Goal: Task Accomplishment & Management: Complete application form

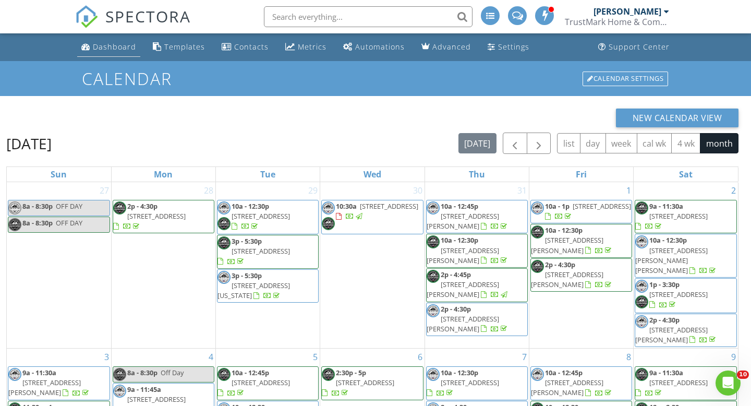
click at [103, 48] on div "Dashboard" at bounding box center [114, 47] width 43 height 10
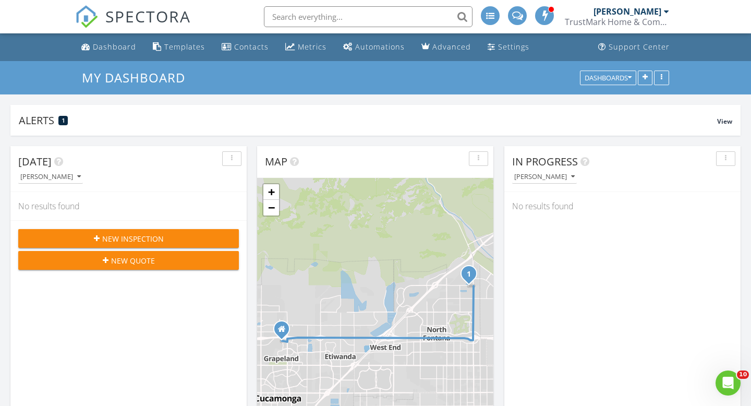
click at [134, 241] on span "New Inspection" at bounding box center [133, 238] width 62 height 11
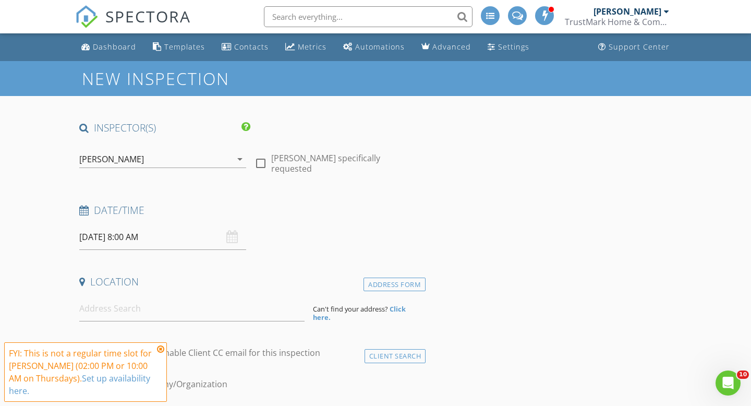
click at [227, 156] on div "Joe DiNoto" at bounding box center [155, 159] width 152 height 17
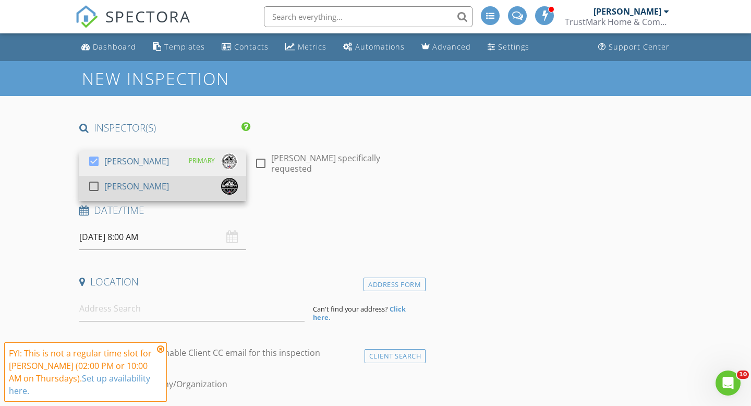
click at [94, 184] on div at bounding box center [94, 186] width 18 height 18
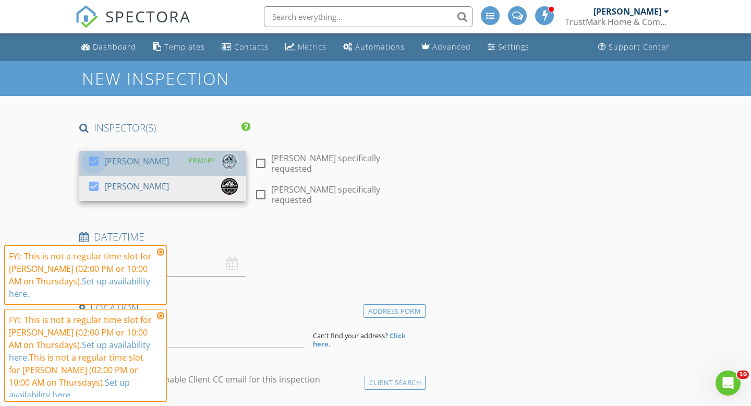
click at [94, 163] on div at bounding box center [94, 161] width 18 height 18
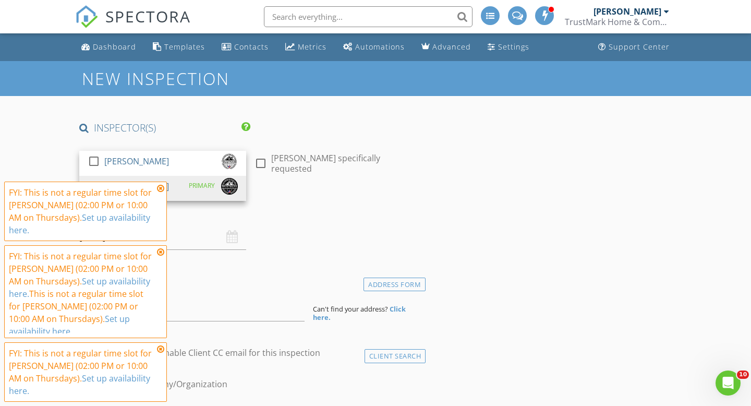
click at [161, 192] on icon at bounding box center [160, 188] width 7 height 8
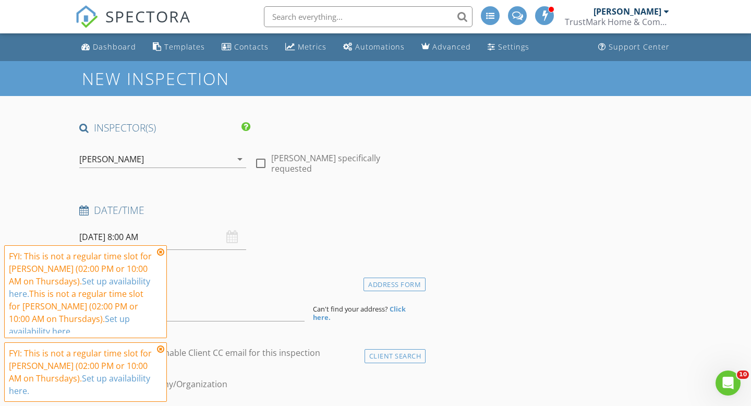
click at [162, 256] on icon at bounding box center [160, 252] width 7 height 8
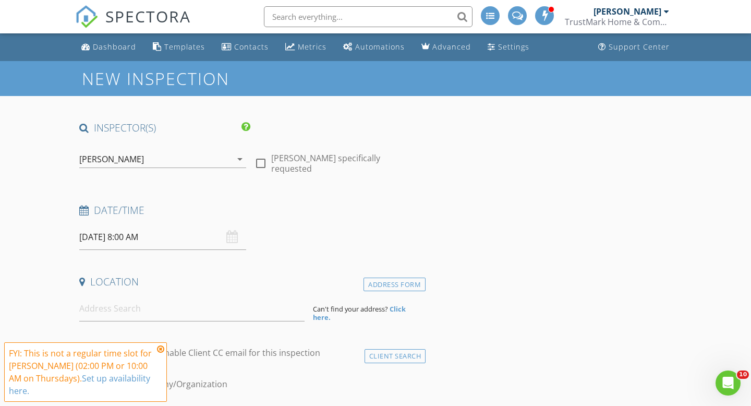
click at [159, 353] on icon at bounding box center [160, 349] width 7 height 8
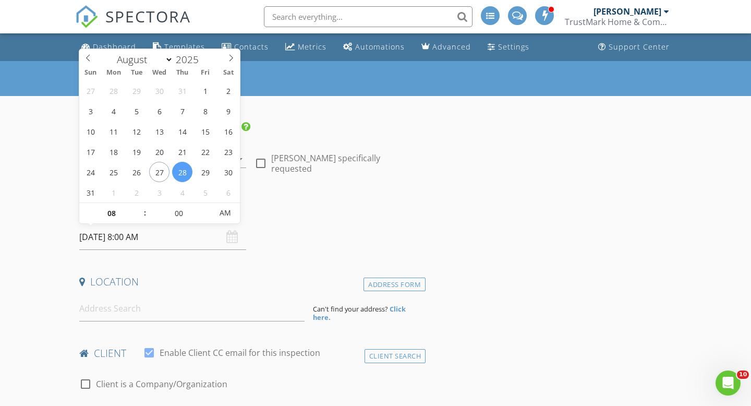
click at [122, 238] on input "08/28/2025 8:00 AM" at bounding box center [162, 237] width 167 height 26
type input "08/30/2025 8:00 AM"
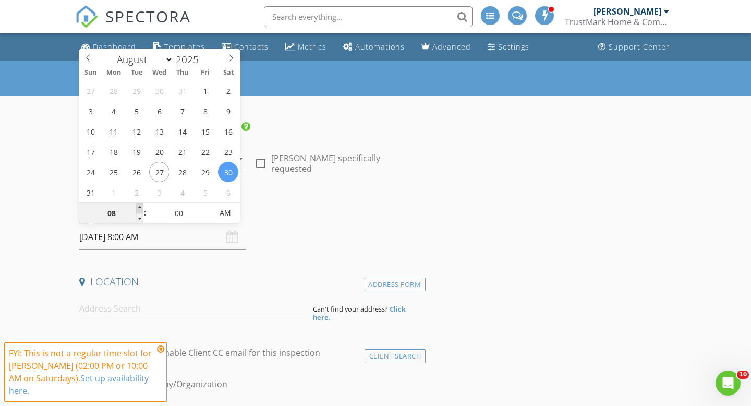
type input "09"
type input "08/30/2025 9:00 AM"
click at [138, 208] on span at bounding box center [139, 208] width 7 height 10
type input "10"
type input "08/30/2025 10:00 AM"
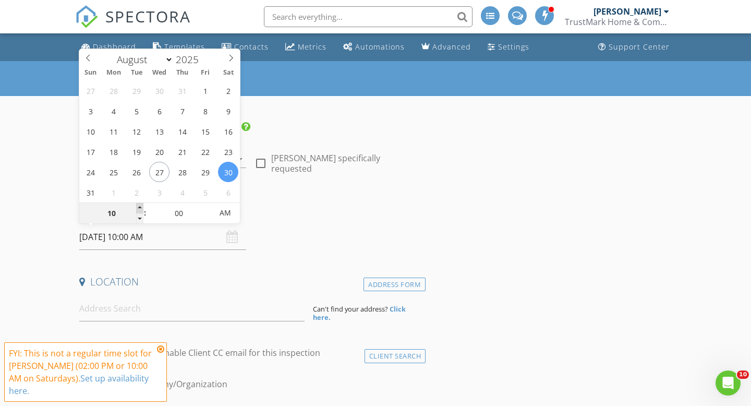
click at [138, 208] on span at bounding box center [139, 208] width 7 height 10
type input "11"
type input "08/30/2025 11:00 AM"
click at [138, 208] on span at bounding box center [139, 208] width 7 height 10
type input "12"
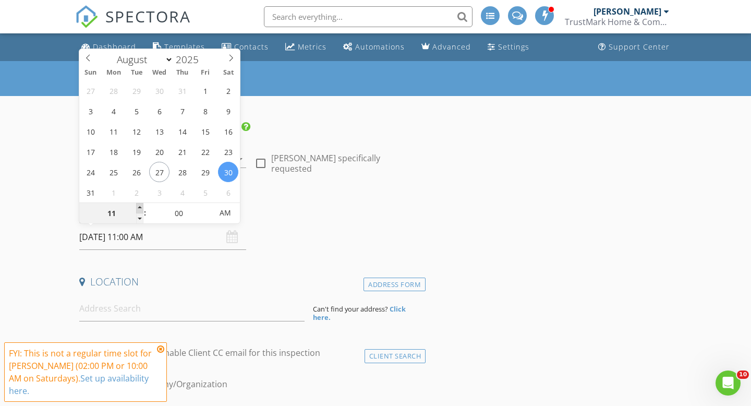
type input "08/30/2025 12:00 PM"
click at [138, 208] on span at bounding box center [139, 208] width 7 height 10
type input "01"
type input "08/30/2025 1:00 PM"
click at [138, 208] on span at bounding box center [139, 208] width 7 height 10
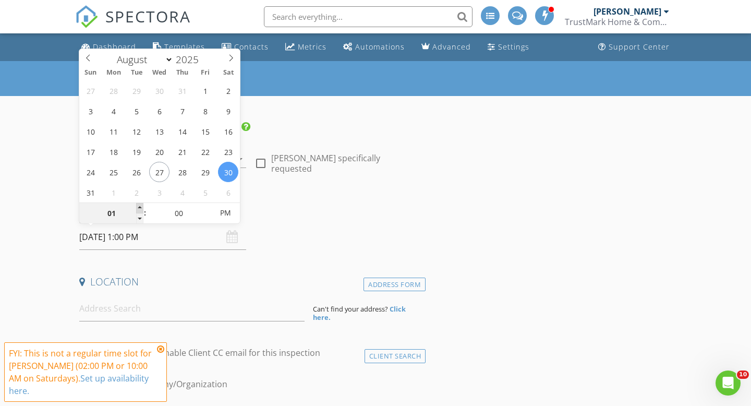
type input "02"
type input "08/30/2025 2:00 PM"
click at [138, 208] on span at bounding box center [139, 208] width 7 height 10
type input "01"
type input "08/30/2025 1:00 PM"
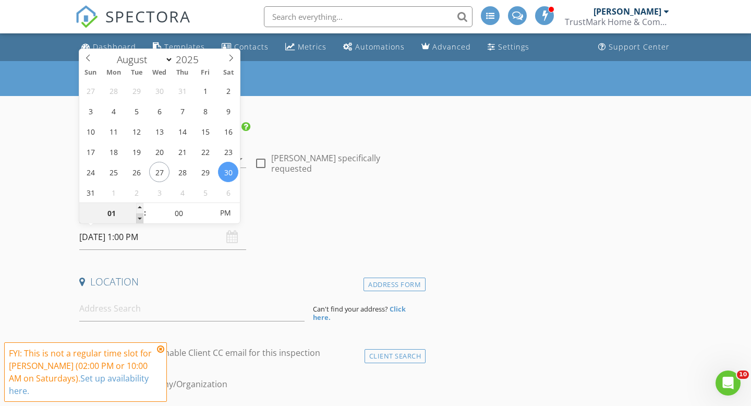
click at [140, 216] on span at bounding box center [139, 218] width 7 height 10
type input "05"
type input "08/30/2025 1:05 PM"
click at [208, 206] on span at bounding box center [206, 208] width 7 height 10
type input "10"
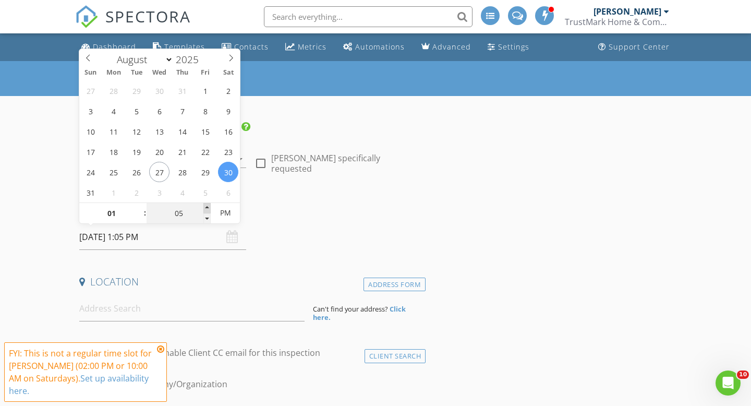
type input "08/30/2025 1:10 PM"
click at [208, 206] on span at bounding box center [206, 208] width 7 height 10
type input "15"
type input "08/30/2025 1:15 PM"
click at [208, 206] on span at bounding box center [206, 208] width 7 height 10
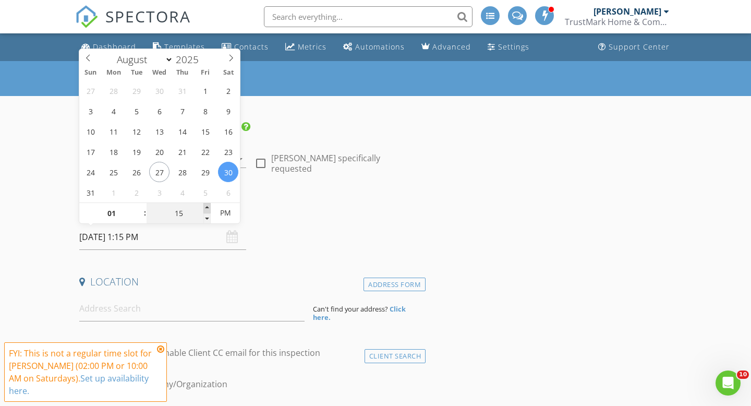
type input "20"
type input "08/30/2025 1:20 PM"
click at [208, 206] on span at bounding box center [206, 208] width 7 height 10
type input "25"
type input "08/30/2025 1:25 PM"
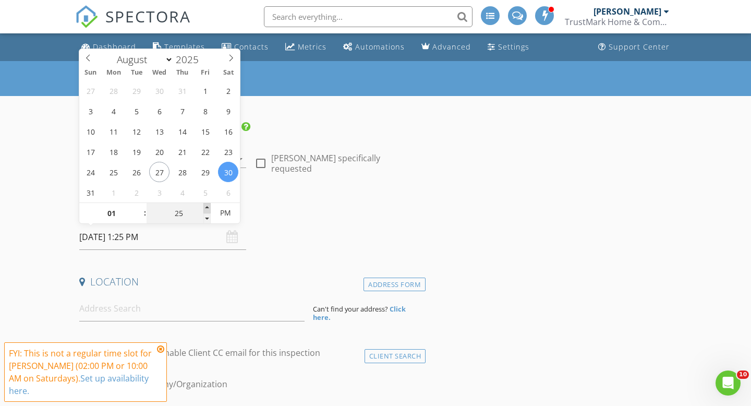
click at [208, 206] on span at bounding box center [206, 208] width 7 height 10
type input "30"
type input "08/30/2025 1:30 PM"
click at [208, 206] on span at bounding box center [206, 208] width 7 height 10
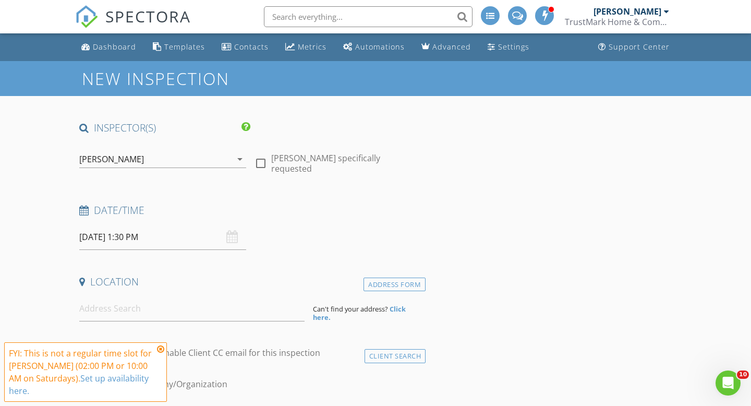
click at [420, 209] on h4 "Date/Time" at bounding box center [250, 210] width 342 height 14
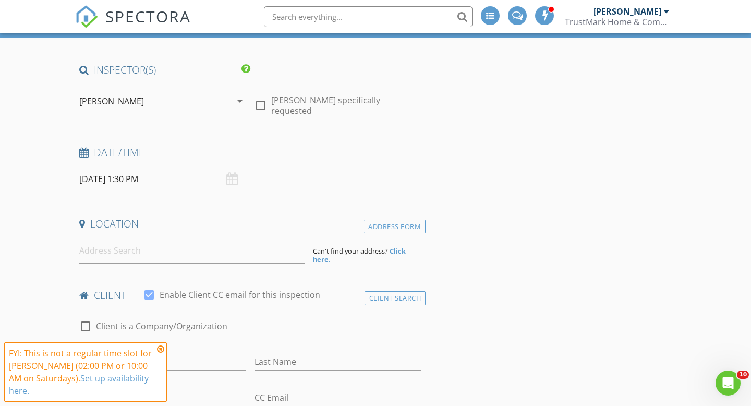
scroll to position [88, 0]
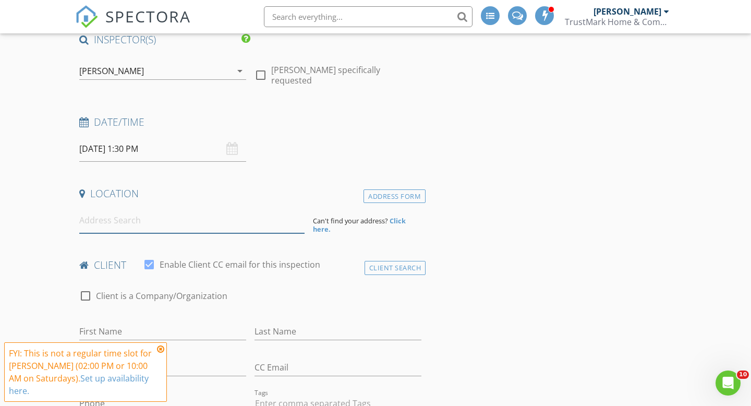
click at [141, 222] on input at bounding box center [191, 220] width 225 height 26
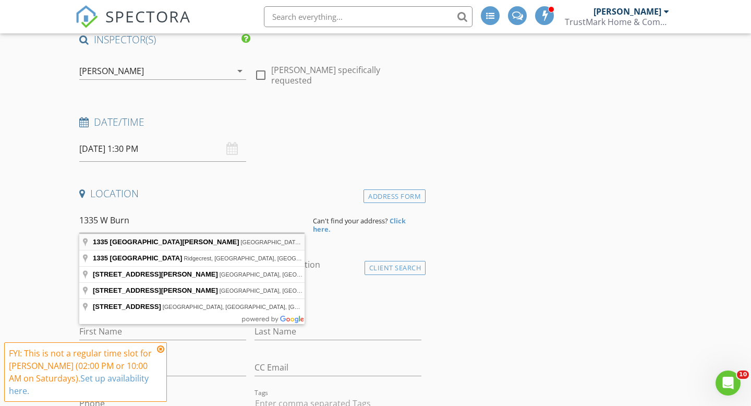
type input "1335 West Burnett Street, Long Beach, CA, USA"
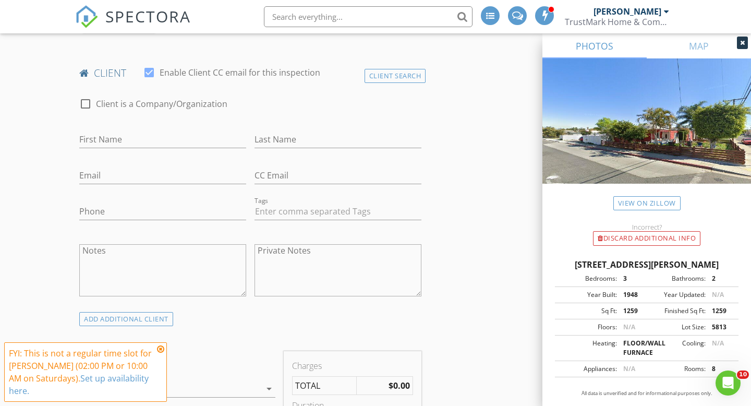
scroll to position [525, 0]
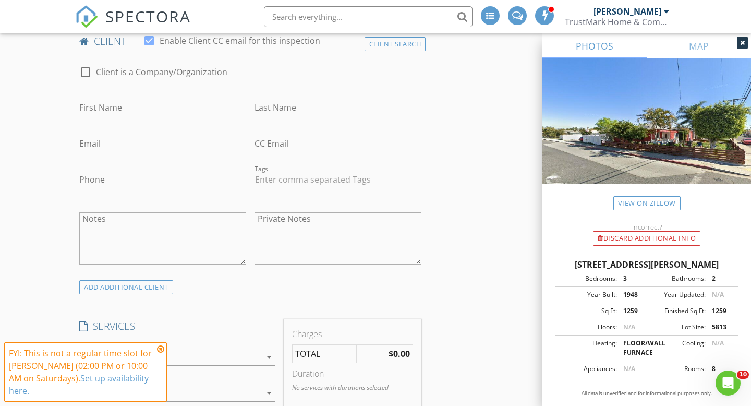
click at [372, 52] on div "client check_box Enable Client CC email for this inspection" at bounding box center [250, 44] width 350 height 21
click at [377, 47] on div "Client Search" at bounding box center [395, 44] width 62 height 14
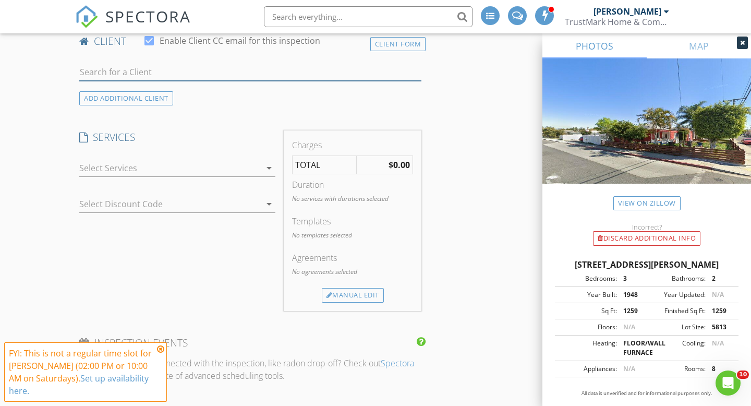
click at [169, 70] on input "text" at bounding box center [250, 72] width 342 height 17
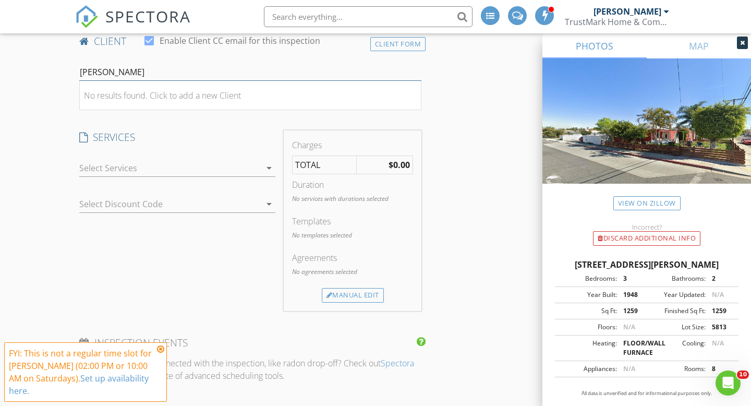
type input "Samantha turpin"
click at [167, 75] on input "Samantha turpin" at bounding box center [250, 72] width 342 height 17
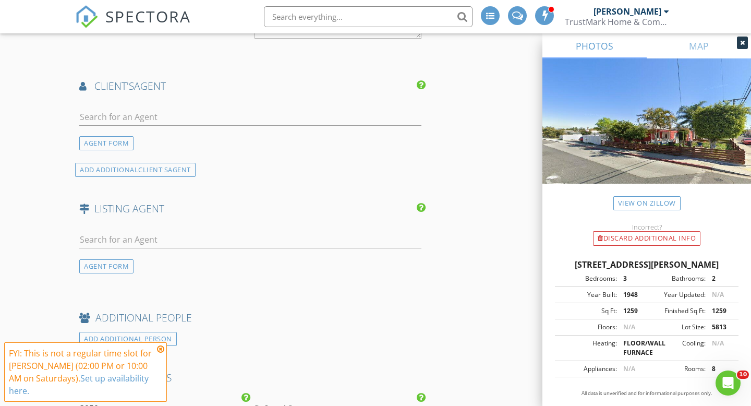
scroll to position [1012, 0]
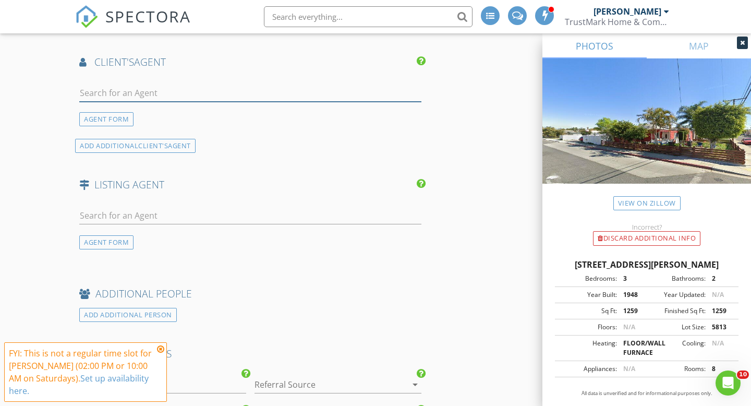
click at [164, 90] on input "text" at bounding box center [250, 92] width 342 height 17
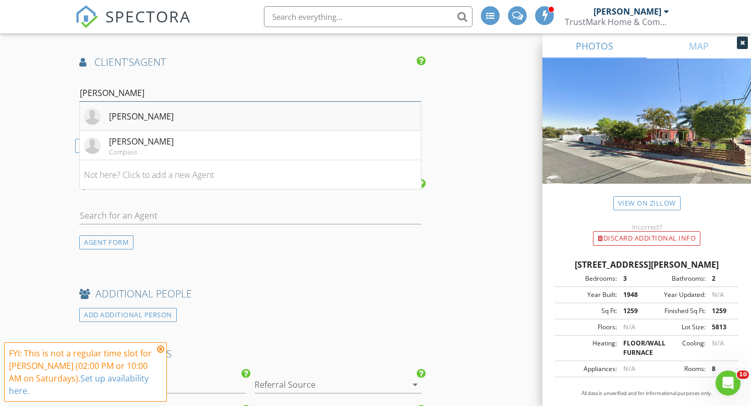
type input "Samantha"
click at [170, 120] on div "Samantha Turpin" at bounding box center [141, 116] width 65 height 13
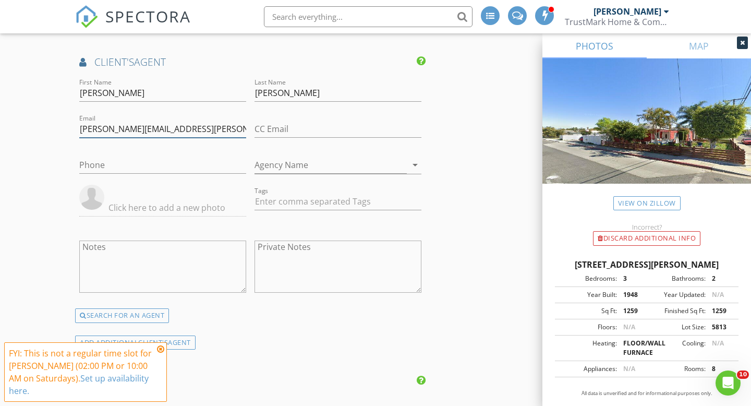
click at [112, 130] on input "samantha@cher.app" at bounding box center [162, 128] width 167 height 17
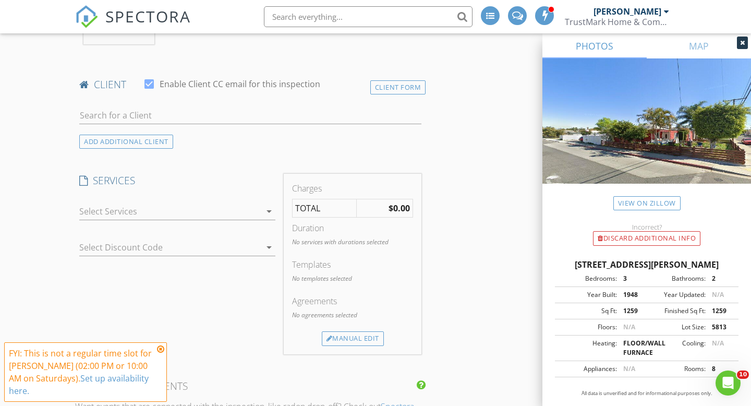
scroll to position [480, 0]
click at [259, 214] on div at bounding box center [169, 213] width 181 height 17
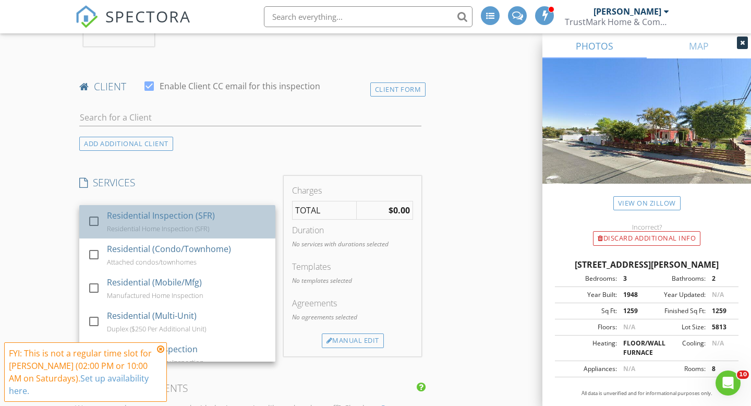
click at [156, 218] on div "Residential Inspection (SFR)" at bounding box center [161, 215] width 108 height 13
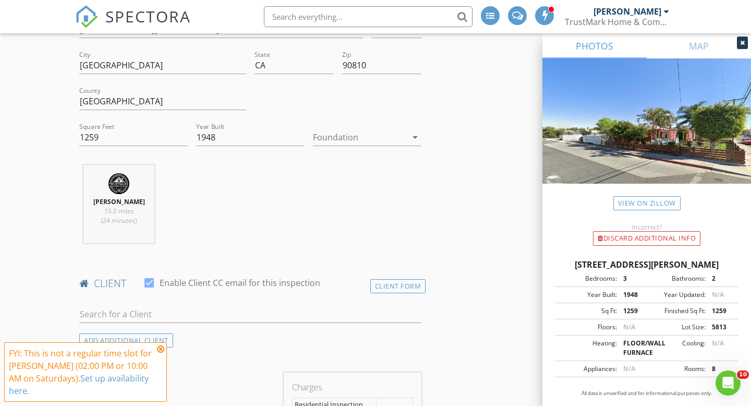
scroll to position [284, 0]
click at [388, 293] on div "client check_box Enable Client CC email for this inspection" at bounding box center [250, 286] width 350 height 21
click at [388, 287] on div "Client Form" at bounding box center [398, 285] width 56 height 14
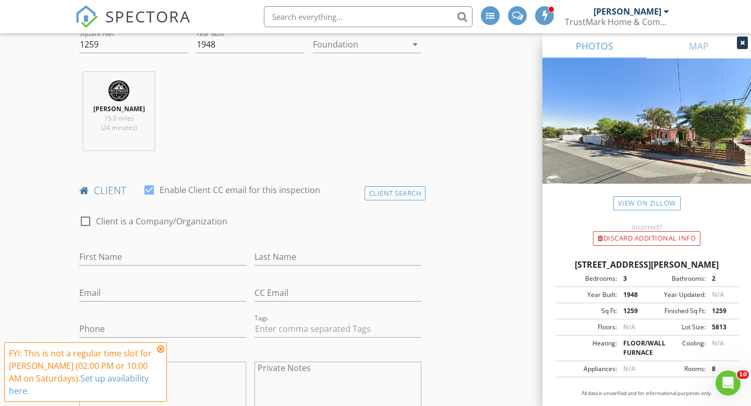
scroll to position [438, 0]
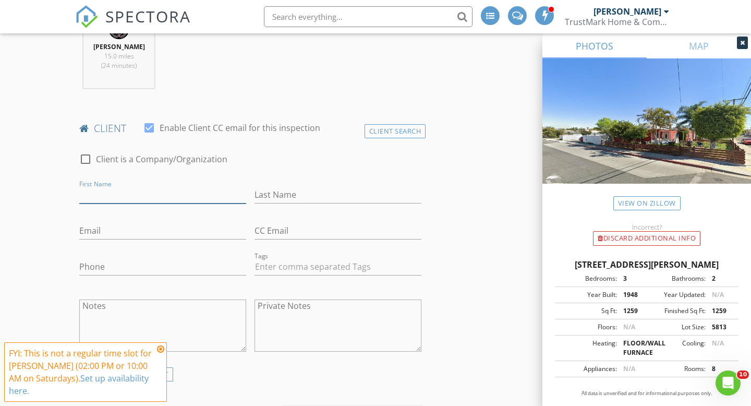
click at [123, 187] on input "First Name" at bounding box center [162, 194] width 167 height 17
type input "Samantha"
type input "Turpin"
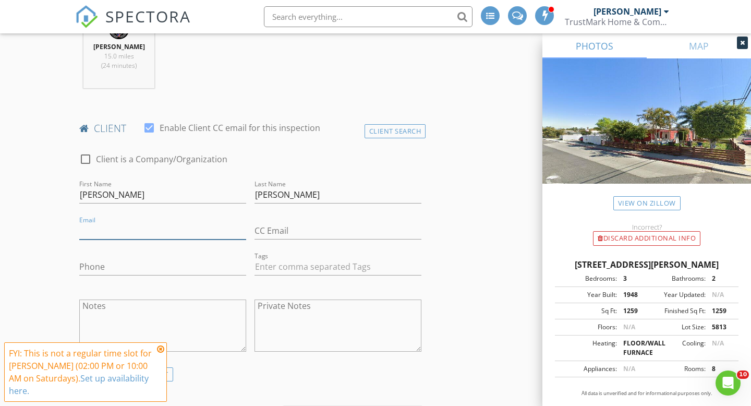
click at [104, 233] on input "Email" at bounding box center [162, 230] width 167 height 17
paste input "samantha@cher.app"
type input "samantha@cher.app"
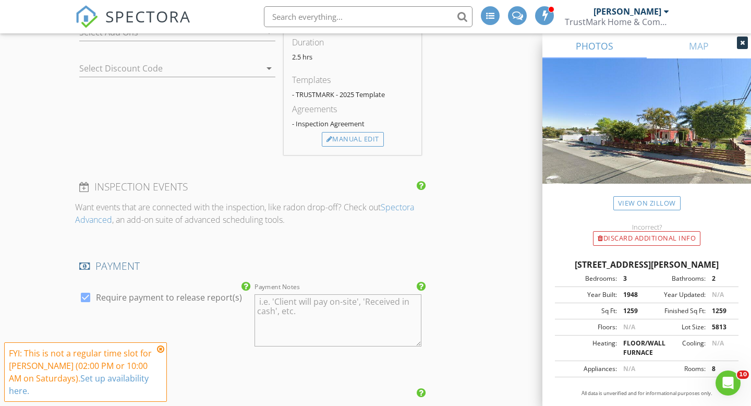
scroll to position [886, 0]
click at [344, 140] on div "Manual Edit" at bounding box center [353, 138] width 62 height 15
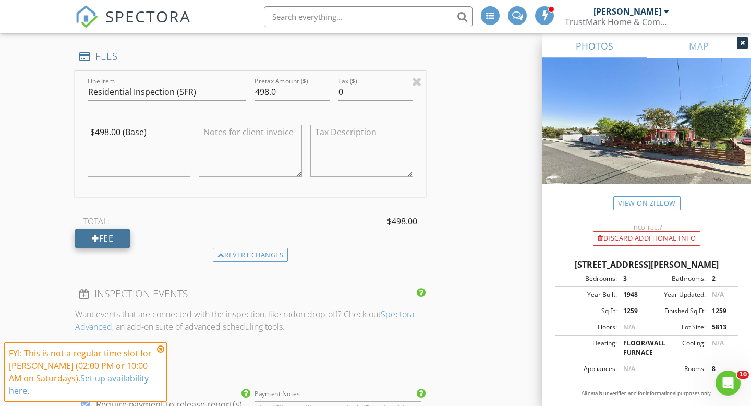
click at [107, 234] on div "Fee" at bounding box center [102, 238] width 55 height 19
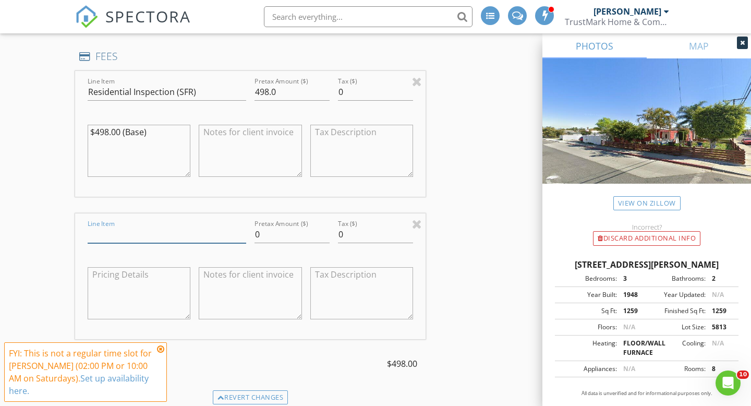
click at [128, 239] on input "Line Item" at bounding box center [167, 234] width 158 height 17
type input "Discount"
click at [274, 235] on input "0" at bounding box center [291, 234] width 75 height 17
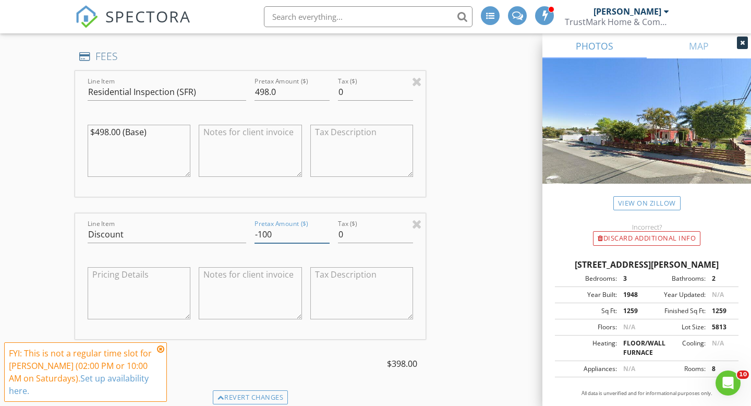
type input "-100"
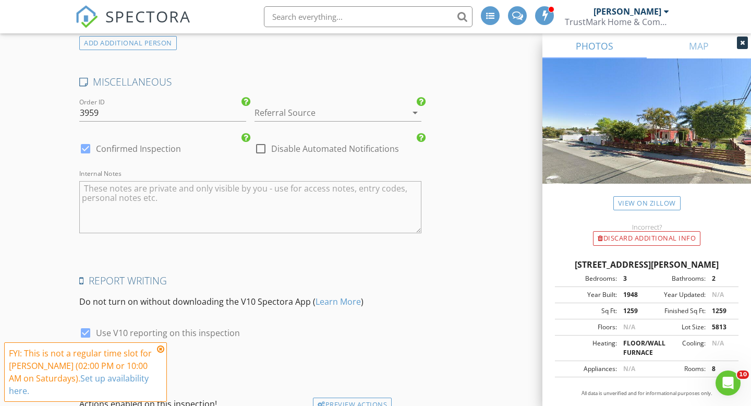
scroll to position [2025, 0]
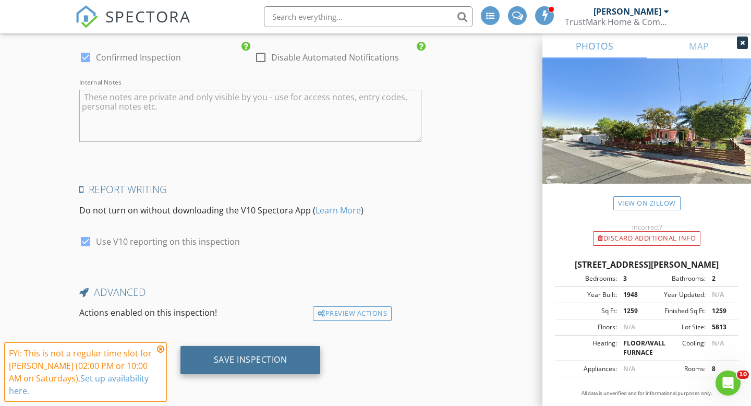
click at [251, 354] on div "Save Inspection" at bounding box center [251, 359] width 74 height 10
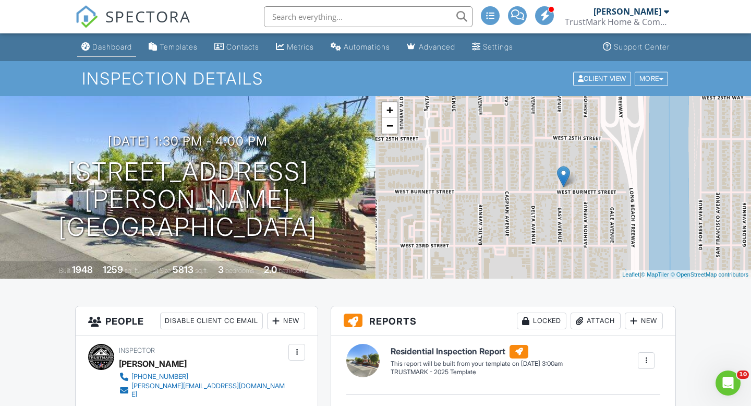
click at [112, 47] on div "Dashboard" at bounding box center [112, 46] width 40 height 9
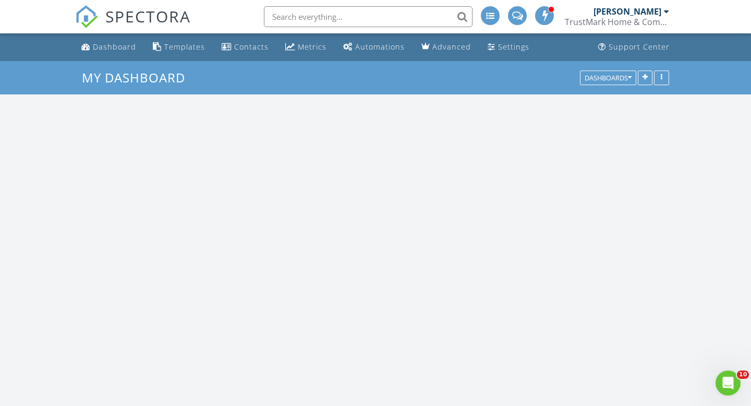
scroll to position [1184, 751]
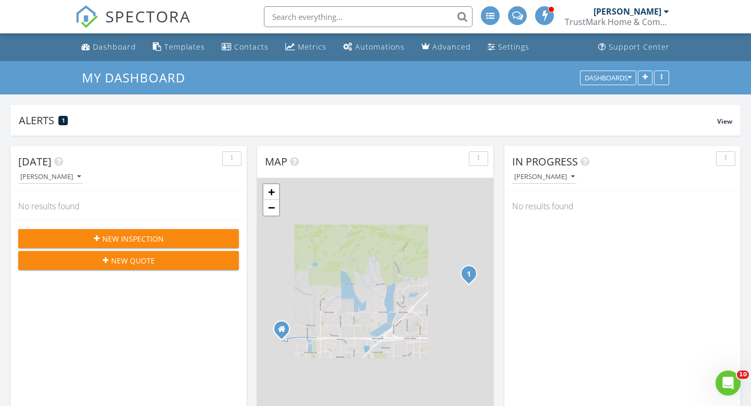
click at [130, 239] on span "New Inspection" at bounding box center [133, 238] width 62 height 11
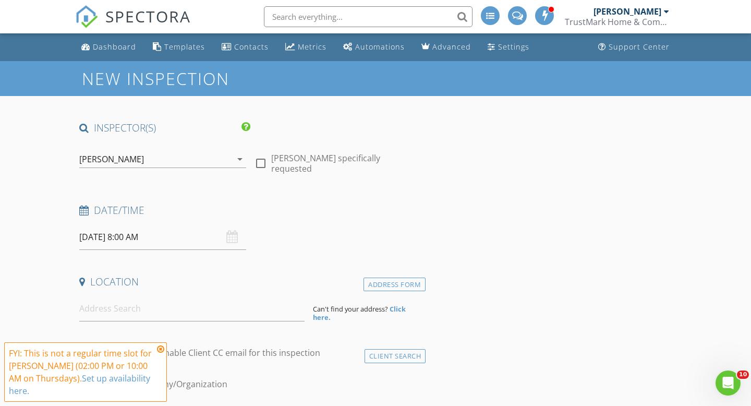
click at [187, 160] on div "[PERSON_NAME]" at bounding box center [155, 159] width 152 height 17
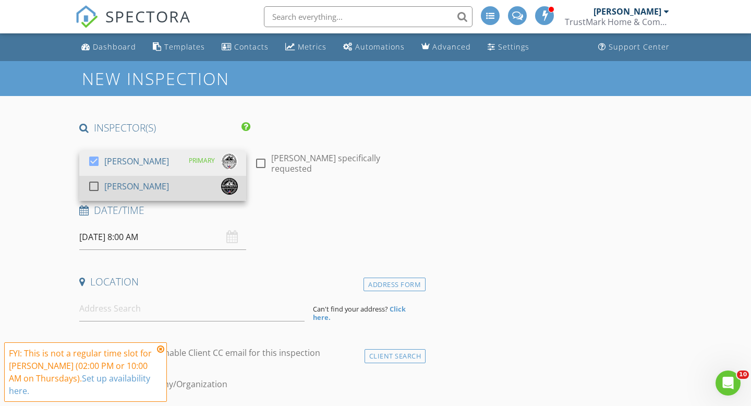
click at [101, 186] on div at bounding box center [94, 186] width 18 height 18
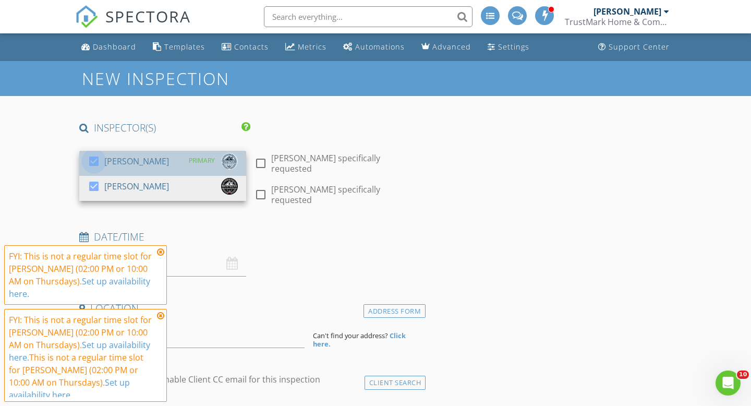
click at [98, 163] on div at bounding box center [94, 161] width 18 height 18
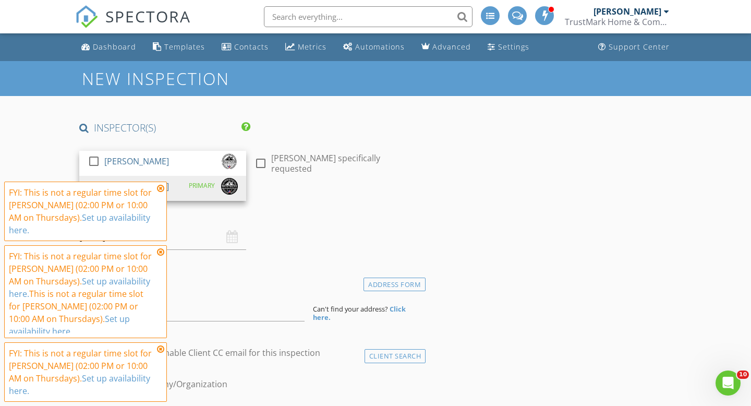
click at [248, 234] on div "[DATE] 8:00 AM" at bounding box center [162, 237] width 175 height 26
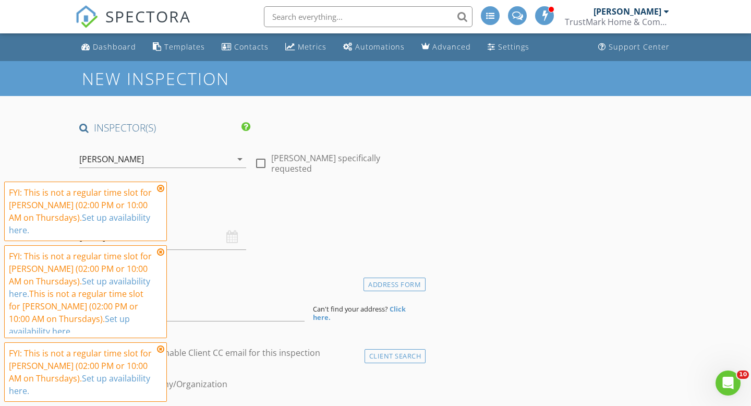
click at [162, 192] on icon at bounding box center [160, 188] width 7 height 8
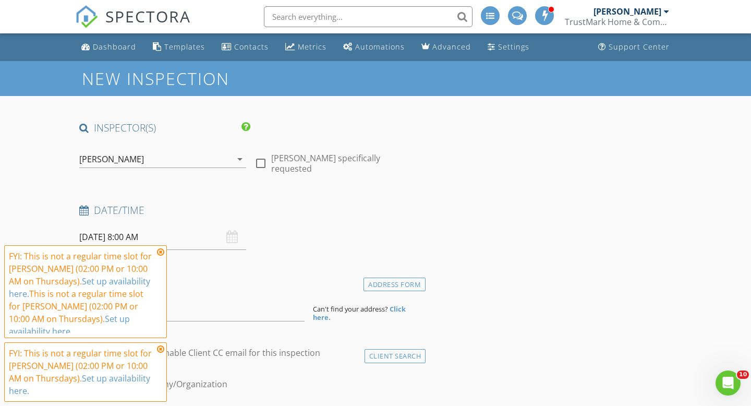
click at [160, 256] on icon at bounding box center [160, 252] width 7 height 8
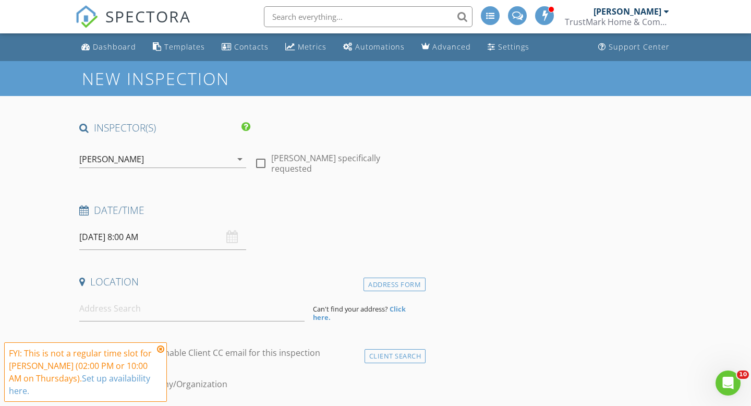
click at [160, 366] on div "FYI: This is not a regular time slot for [PERSON_NAME] (02:00 PM or 10:00 AM on…" at bounding box center [85, 372] width 153 height 50
click at [160, 353] on icon at bounding box center [160, 349] width 7 height 8
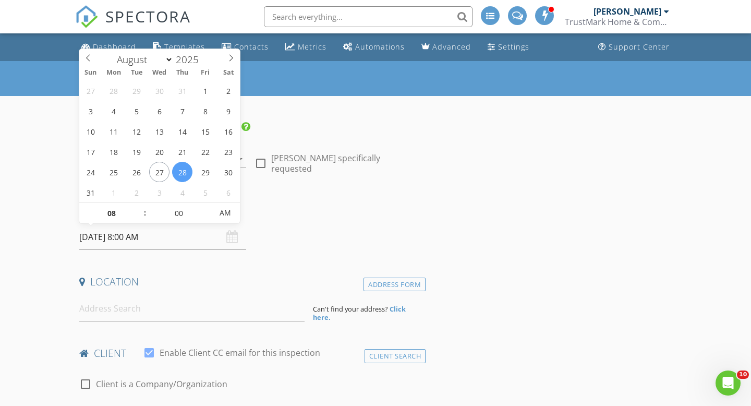
click at [116, 240] on input "08/28/2025 8:00 AM" at bounding box center [162, 237] width 167 height 26
type input "08/29/2025 8:00 AM"
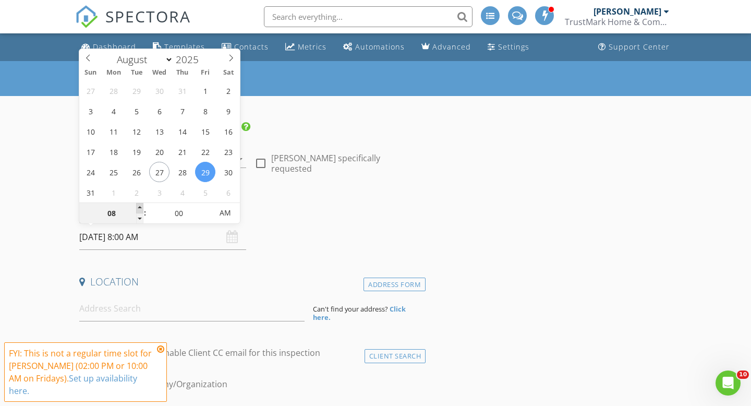
type input "09"
type input "08/29/2025 9:00 AM"
click at [138, 210] on span at bounding box center [139, 208] width 7 height 10
type input "10"
type input "[DATE] 10:00 AM"
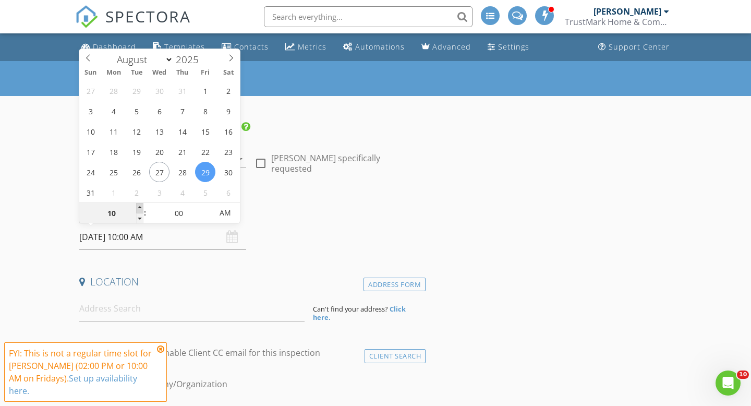
click at [138, 210] on span at bounding box center [139, 208] width 7 height 10
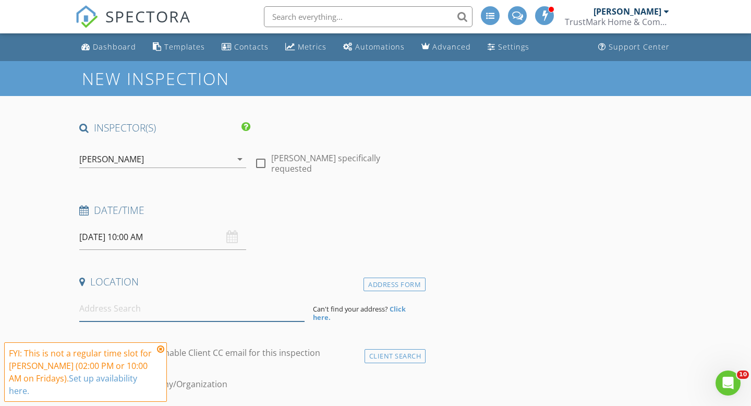
click at [130, 320] on input at bounding box center [191, 309] width 225 height 26
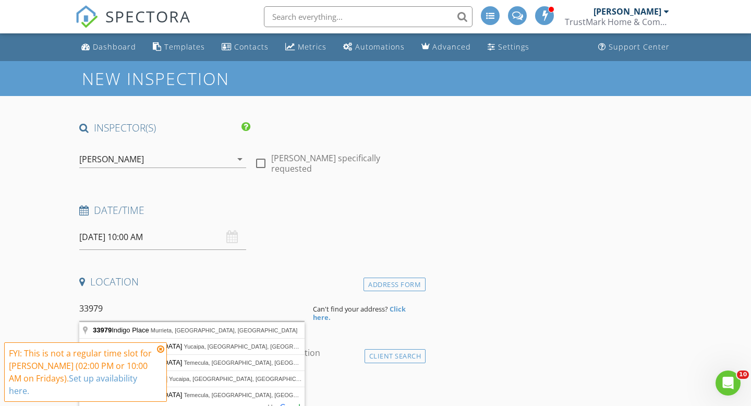
click at [161, 353] on icon at bounding box center [160, 349] width 7 height 8
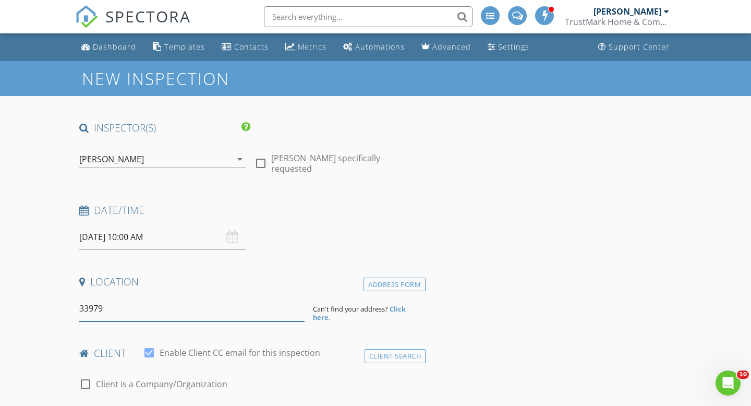
click at [136, 319] on input "33979" at bounding box center [191, 309] width 225 height 26
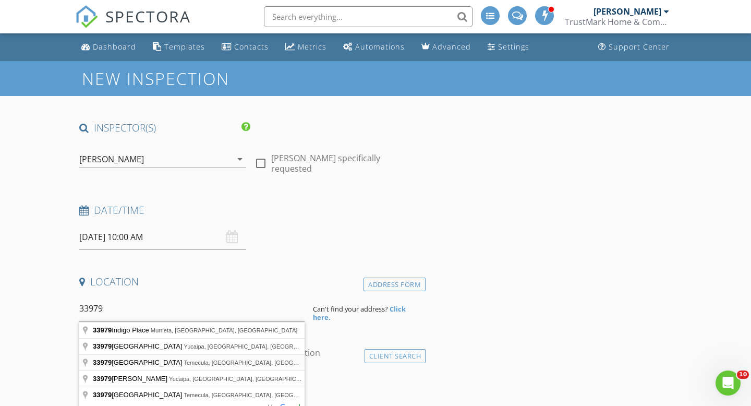
type input "33979 Tuscan Creek Way, Temecula, CA, USA"
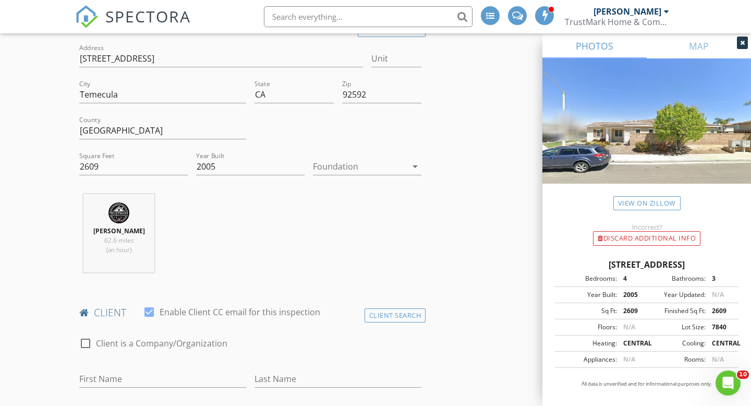
scroll to position [256, 0]
click at [389, 154] on div "Foundation arrow_drop_down" at bounding box center [367, 166] width 108 height 34
click at [374, 170] on div at bounding box center [360, 163] width 94 height 17
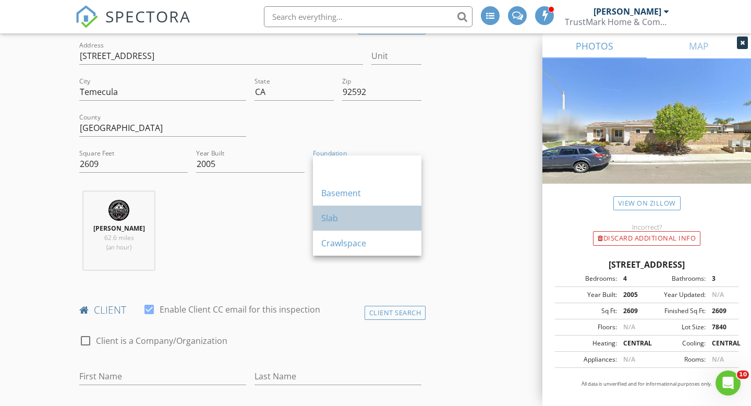
click at [340, 221] on div "Slab" at bounding box center [367, 218] width 92 height 13
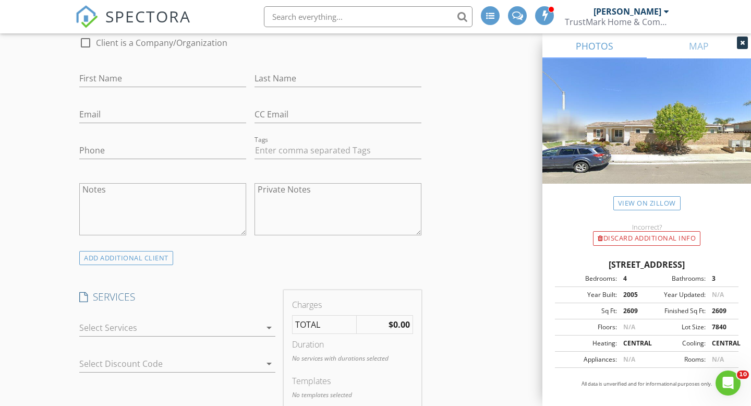
scroll to position [556, 0]
click at [148, 82] on input "First Name" at bounding box center [162, 76] width 167 height 17
type input "Richard"
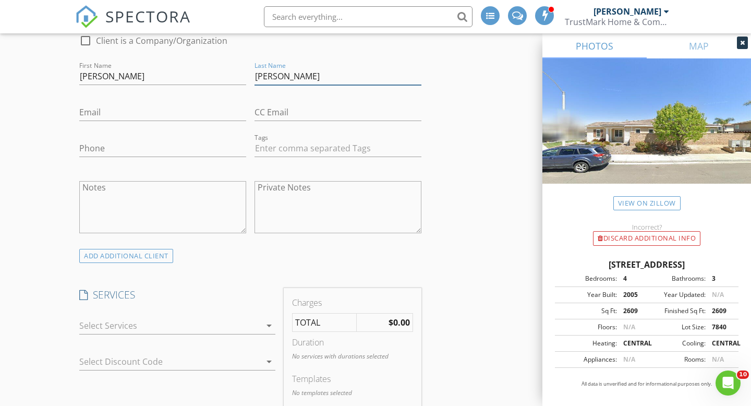
type input "Pittman"
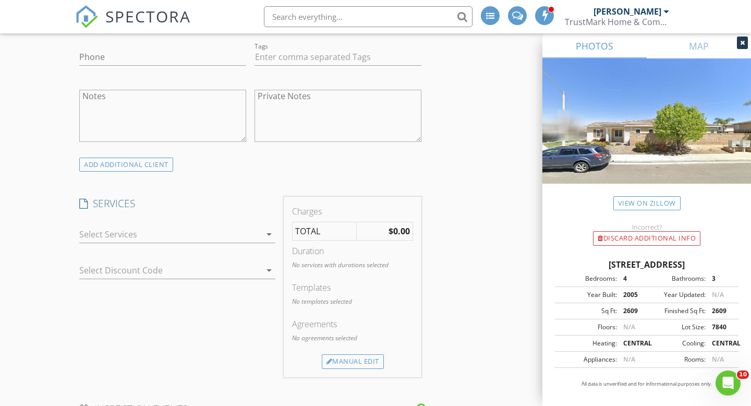
scroll to position [687, 0]
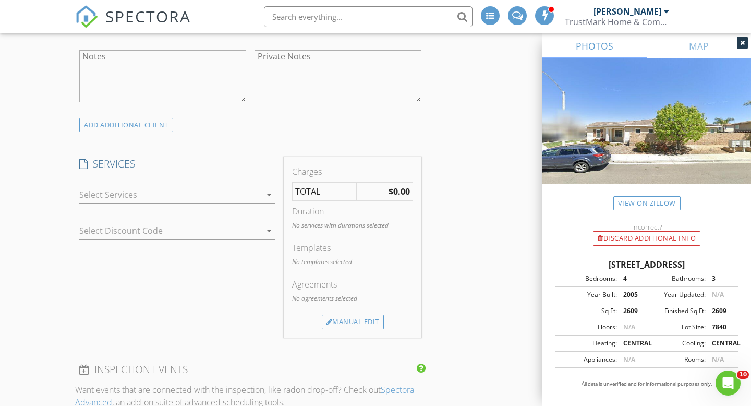
type input "rpcj@yahoo.com"
click at [252, 193] on div at bounding box center [169, 194] width 181 height 17
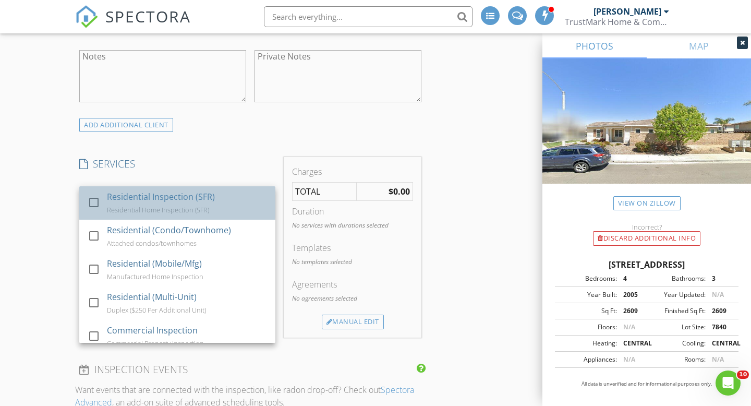
click at [168, 200] on div "Residential Inspection (SFR)" at bounding box center [161, 196] width 108 height 13
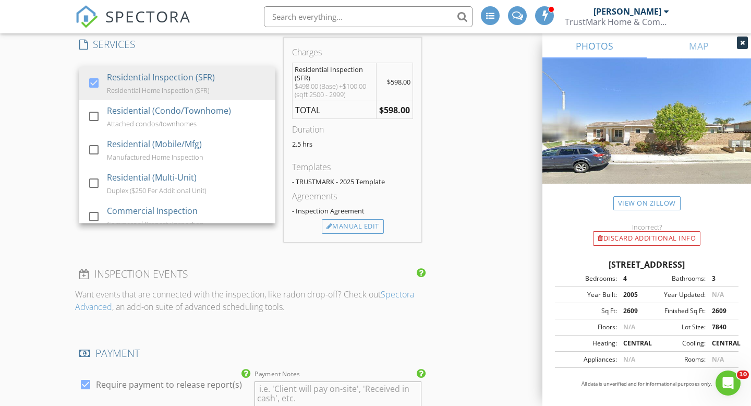
scroll to position [809, 0]
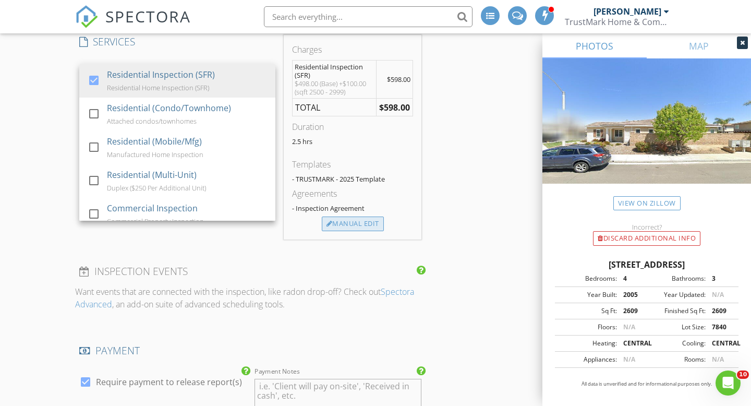
click at [345, 221] on div "Manual Edit" at bounding box center [353, 223] width 62 height 15
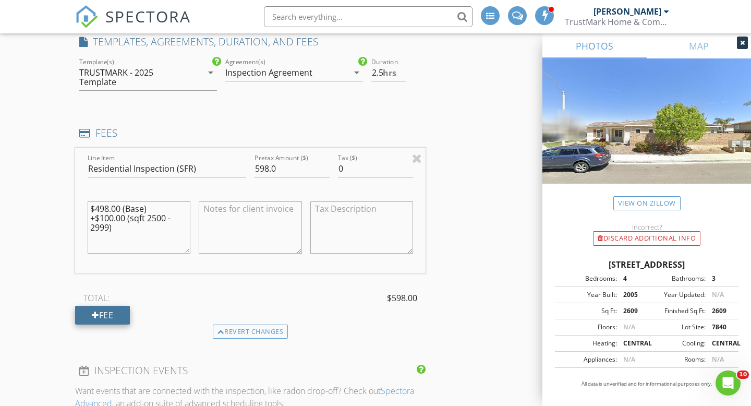
click at [105, 322] on div "Fee" at bounding box center [102, 314] width 55 height 19
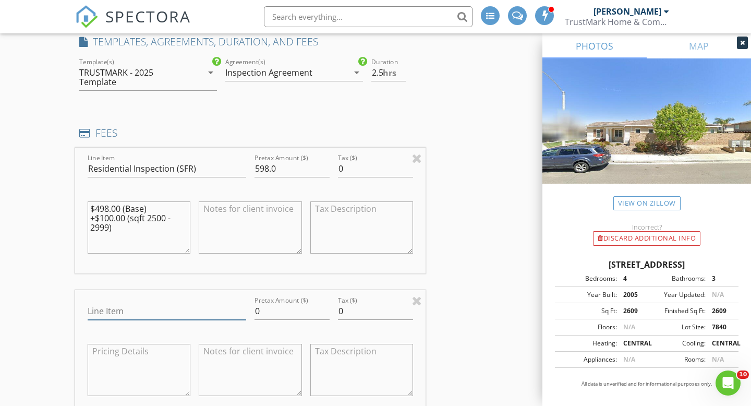
click at [119, 309] on input "Line Item" at bounding box center [167, 310] width 158 height 17
type input "Discount"
type input "-75"
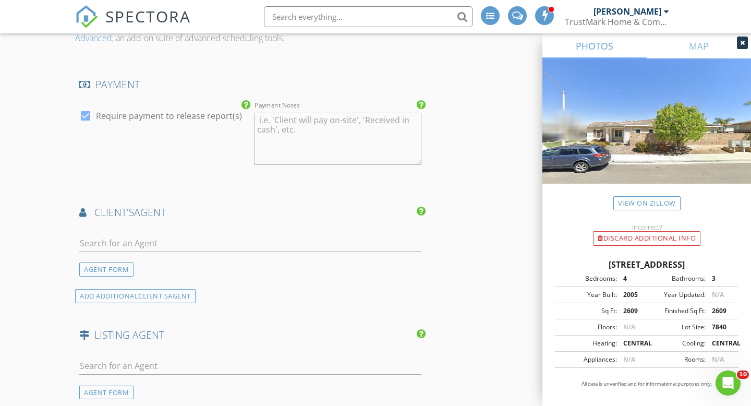
scroll to position [1350, 0]
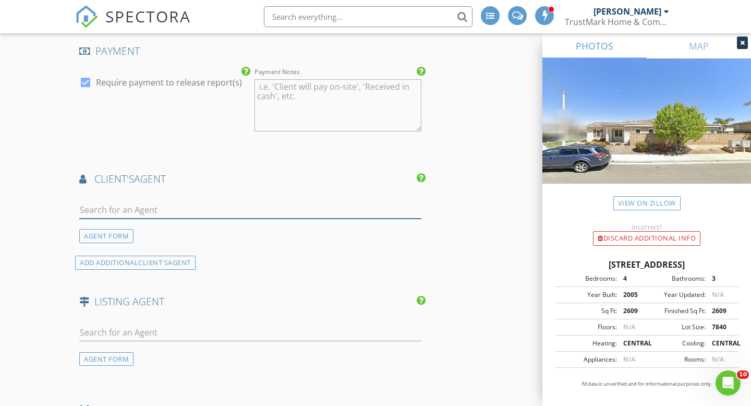
click at [151, 202] on input "text" at bounding box center [250, 209] width 342 height 17
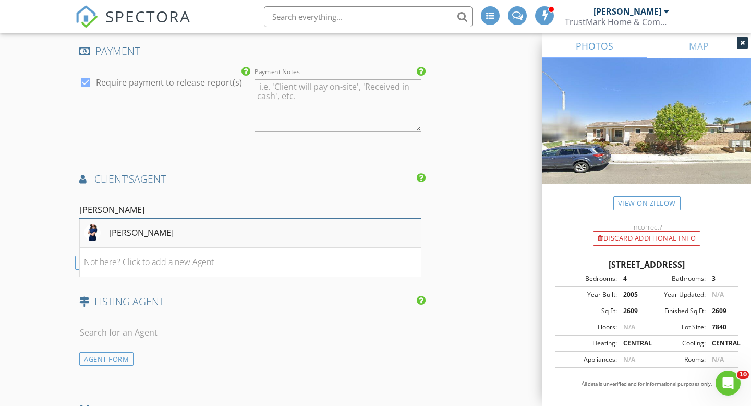
type input "Chryst"
click at [164, 236] on div "Chrystina Silvia" at bounding box center [141, 232] width 65 height 13
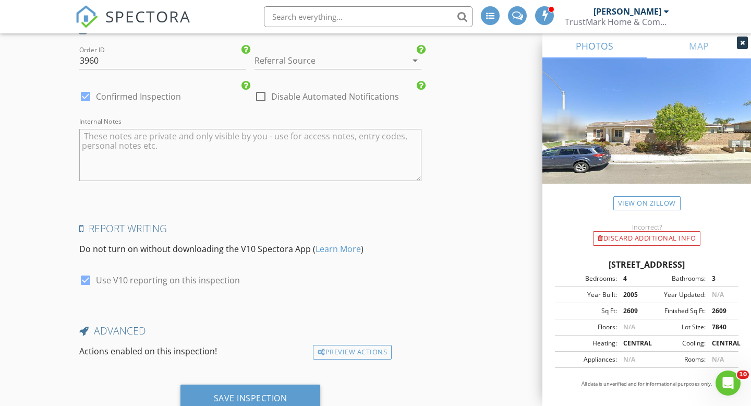
scroll to position [2027, 0]
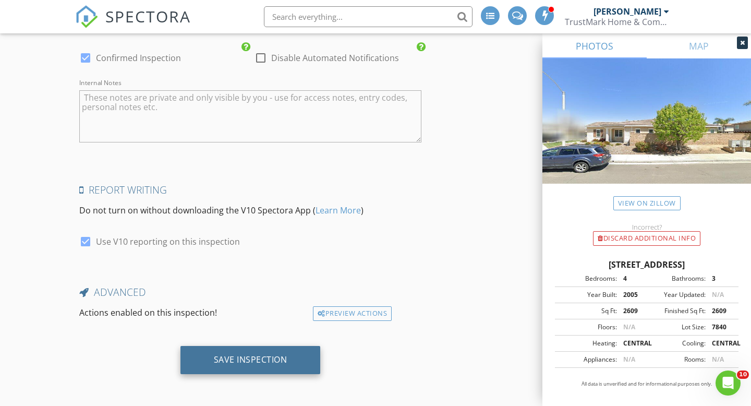
click at [250, 354] on div "Save Inspection" at bounding box center [251, 359] width 74 height 10
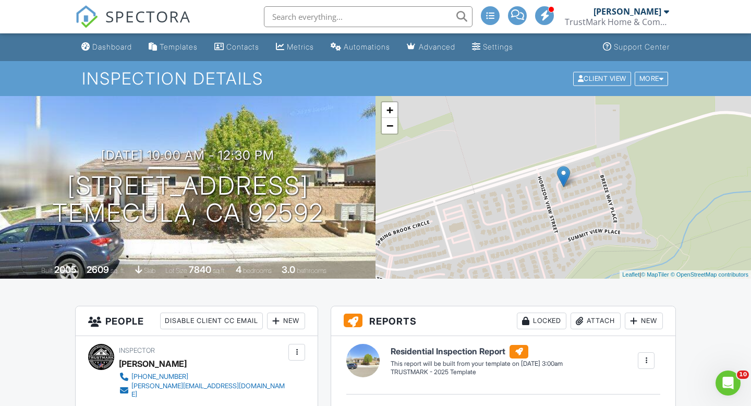
click at [665, 7] on div at bounding box center [666, 11] width 5 height 8
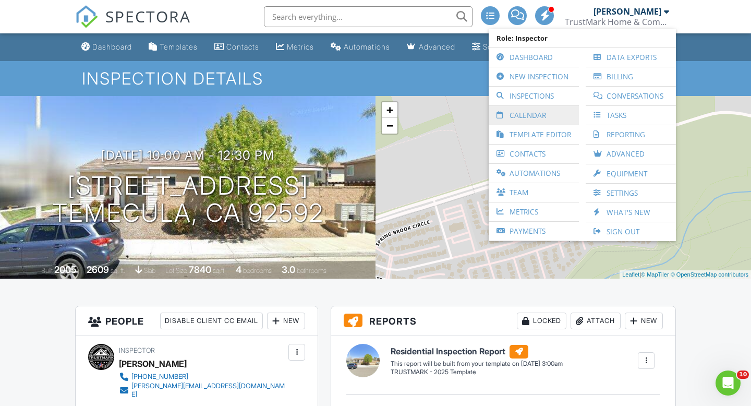
click at [527, 115] on link "Calendar" at bounding box center [534, 115] width 80 height 19
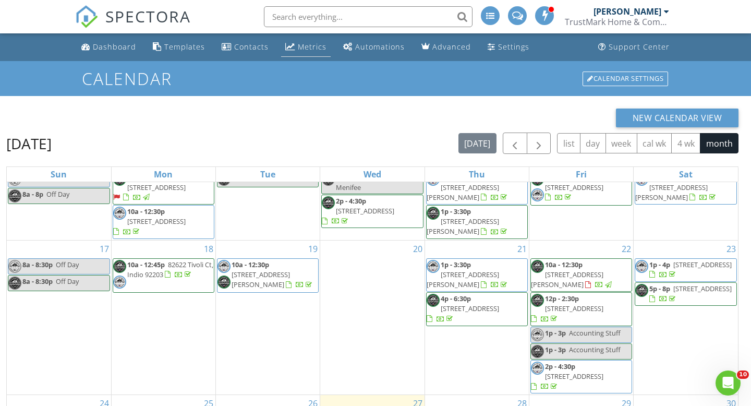
click at [305, 44] on div "Metrics" at bounding box center [312, 47] width 29 height 10
